Goal: Information Seeking & Learning: Learn about a topic

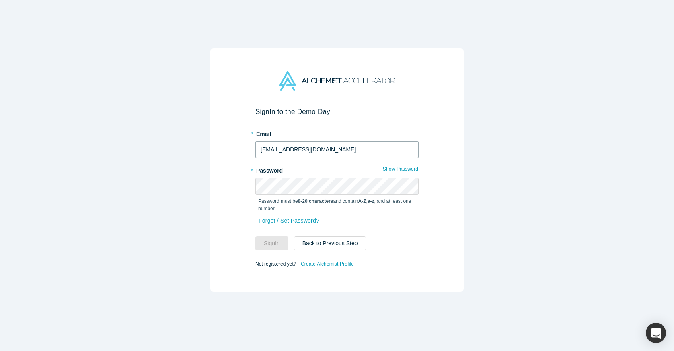
type input "[EMAIL_ADDRESS][DOMAIN_NAME]"
click at [272, 243] on button "Sign In" at bounding box center [271, 243] width 33 height 14
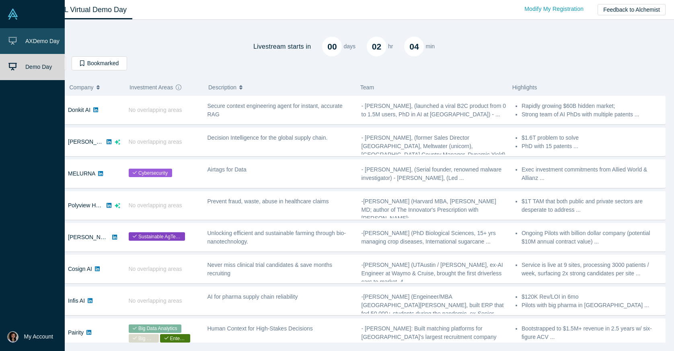
click at [16, 41] on icon at bounding box center [12, 41] width 8 height 8
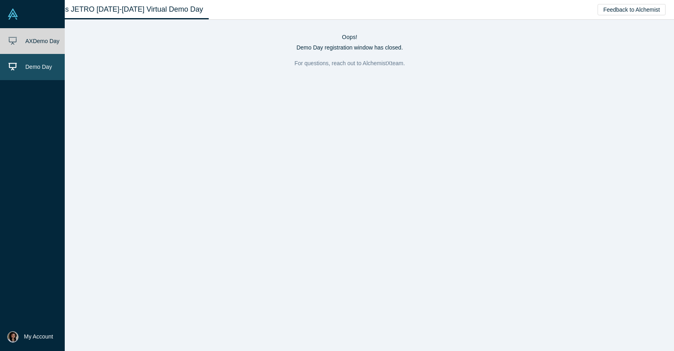
click at [36, 66] on span "Demo Day" at bounding box center [38, 67] width 27 height 6
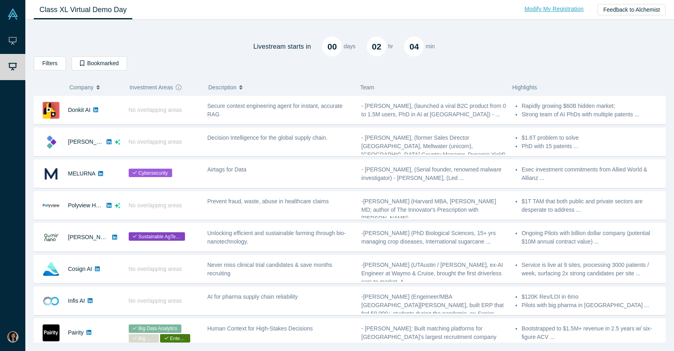
click at [563, 7] on link "Modify My Registration" at bounding box center [554, 9] width 76 height 14
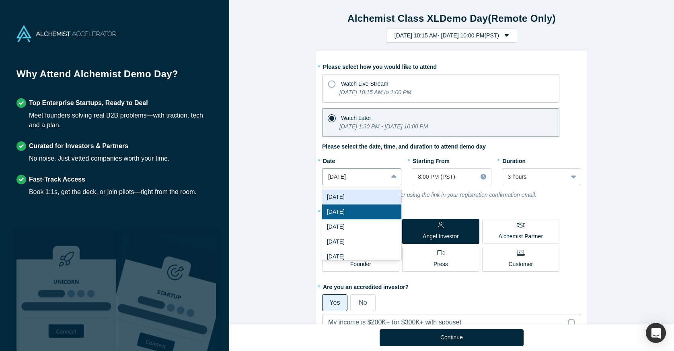
click at [393, 175] on icon at bounding box center [393, 177] width 5 height 8
click at [362, 246] on div "[DATE]" at bounding box center [361, 241] width 79 height 15
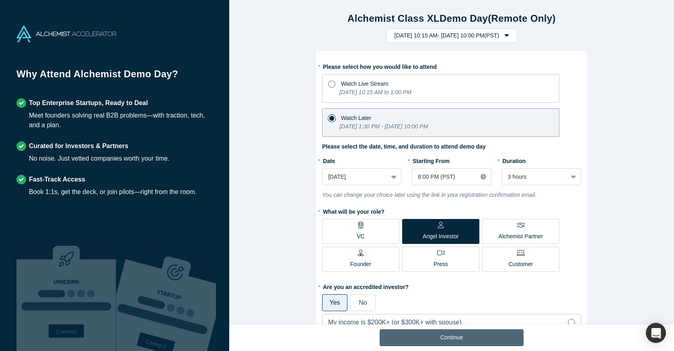
click at [450, 335] on button "Continue" at bounding box center [452, 337] width 144 height 17
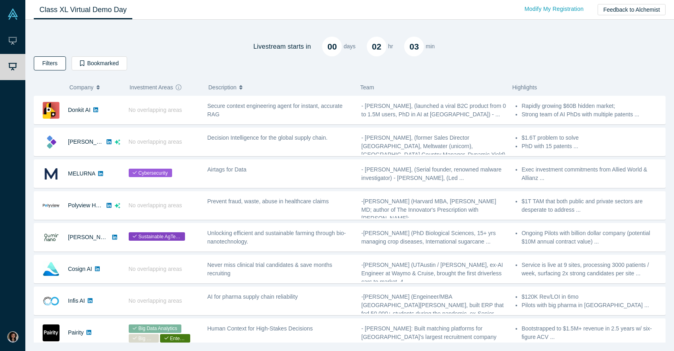
click at [49, 64] on button "Filters" at bounding box center [50, 63] width 32 height 14
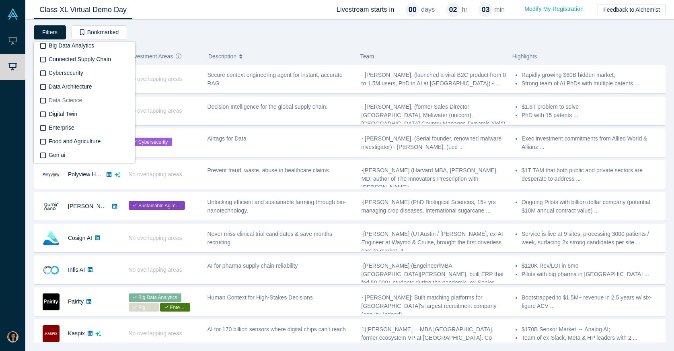
scroll to position [156, 0]
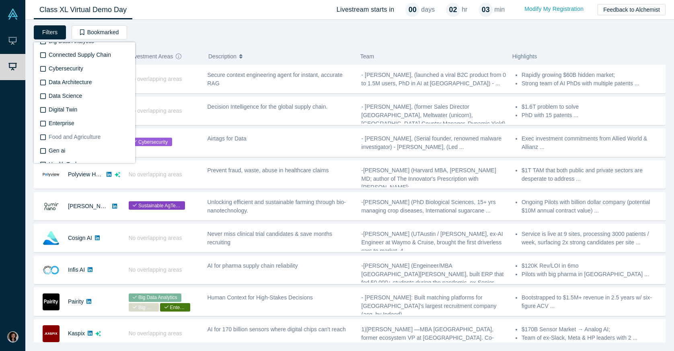
click at [44, 138] on icon at bounding box center [43, 137] width 6 height 6
click at [0, 0] on input "Food and Agriculture" at bounding box center [0, 0] width 0 height 0
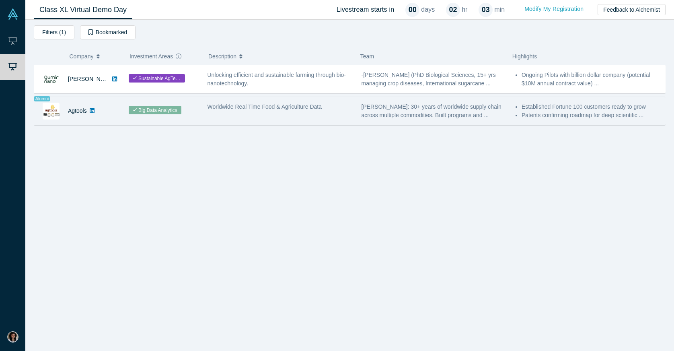
click at [261, 105] on span "Worldwide Real Time Food & Agriculture Data" at bounding box center [265, 106] width 115 height 6
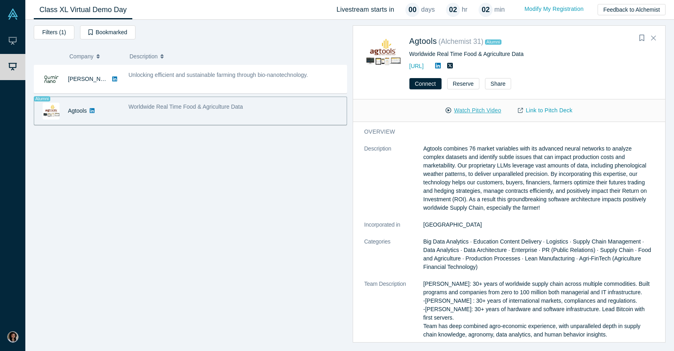
click at [477, 112] on button "Watch Pitch Video" at bounding box center [473, 110] width 72 height 14
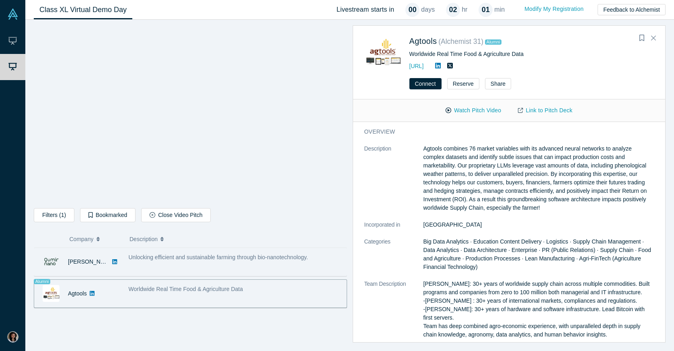
click at [134, 256] on span "Unlocking efficient and sustainable farming through bio-nanotechnology." at bounding box center [218, 257] width 179 height 6
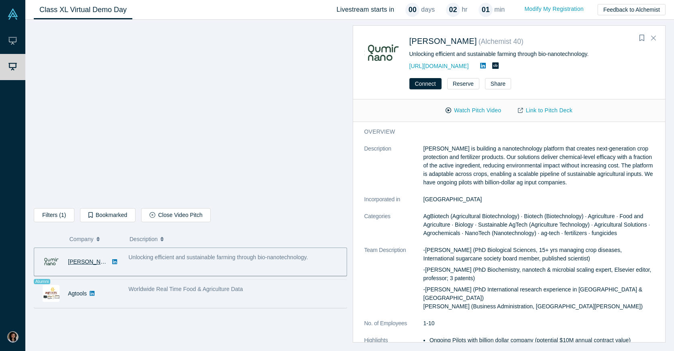
click at [80, 260] on link "[PERSON_NAME]" at bounding box center [91, 261] width 46 height 6
